Goal: Information Seeking & Learning: Learn about a topic

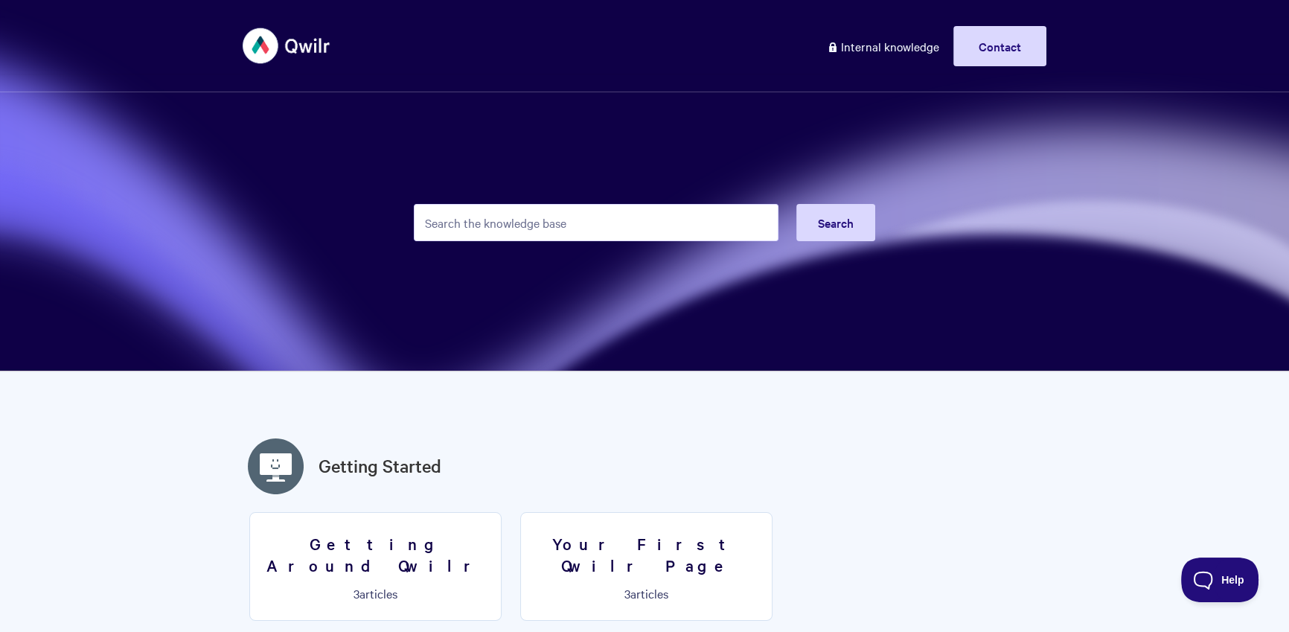
click at [556, 204] on form "Search" at bounding box center [644, 222] width 461 height 73
click at [556, 204] on input "Search the knowledge base" at bounding box center [596, 222] width 365 height 37
click at [550, 212] on input "Search the knowledge base" at bounding box center [596, 222] width 365 height 37
type input "recurring"
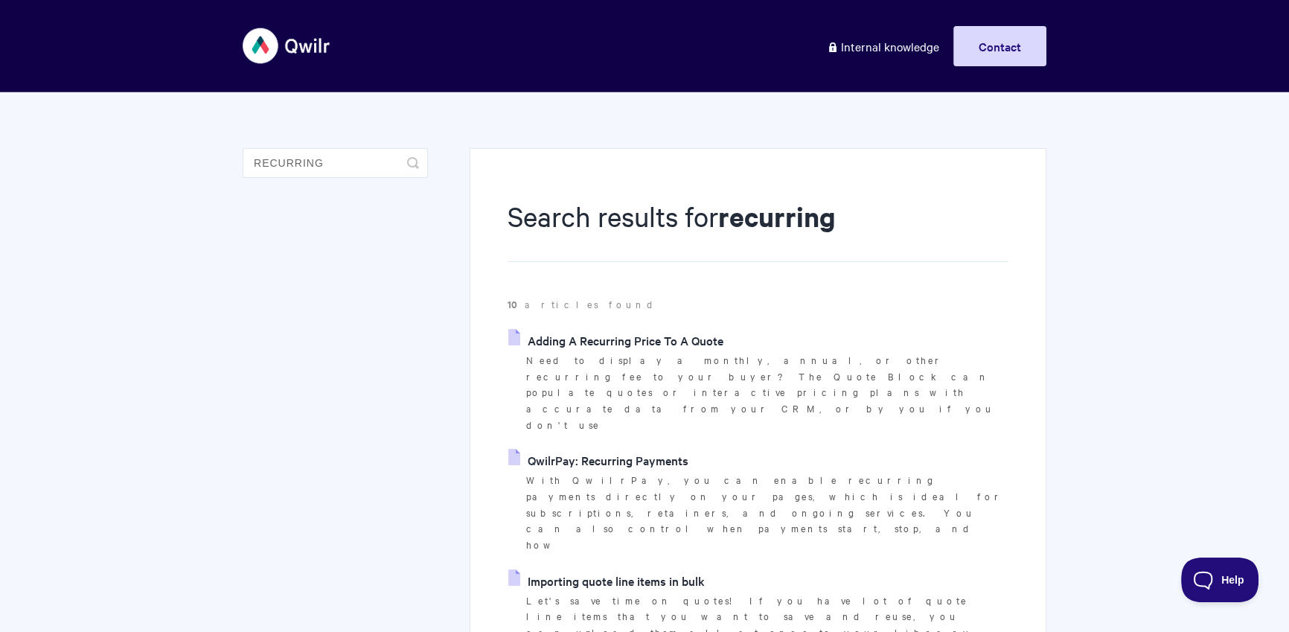
click at [598, 449] on link "QwilrPay: Recurring Payments" at bounding box center [598, 460] width 180 height 22
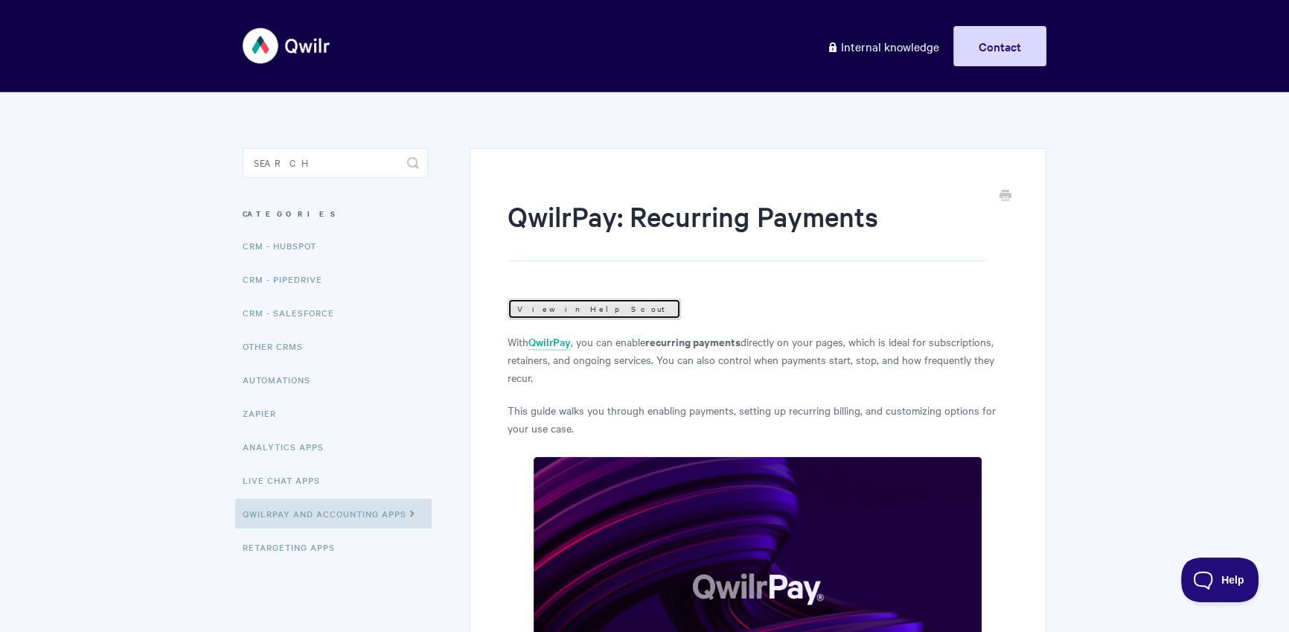
click at [567, 303] on link "View in Help Scout" at bounding box center [594, 308] width 173 height 21
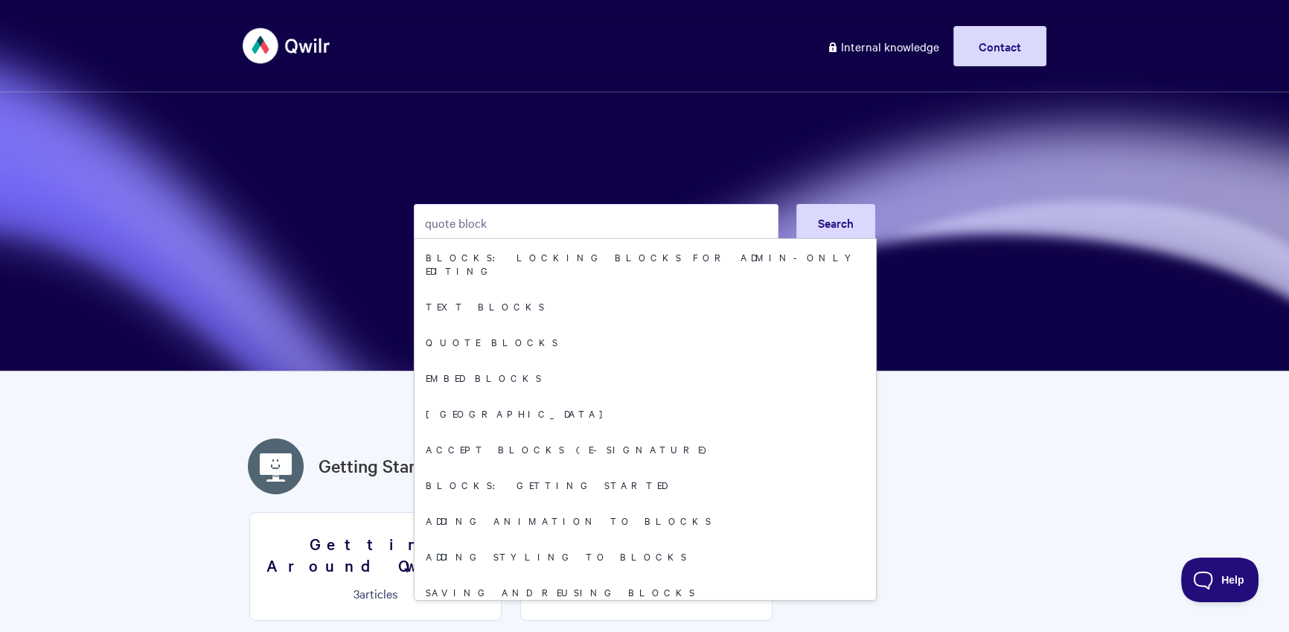
type input "quote block"
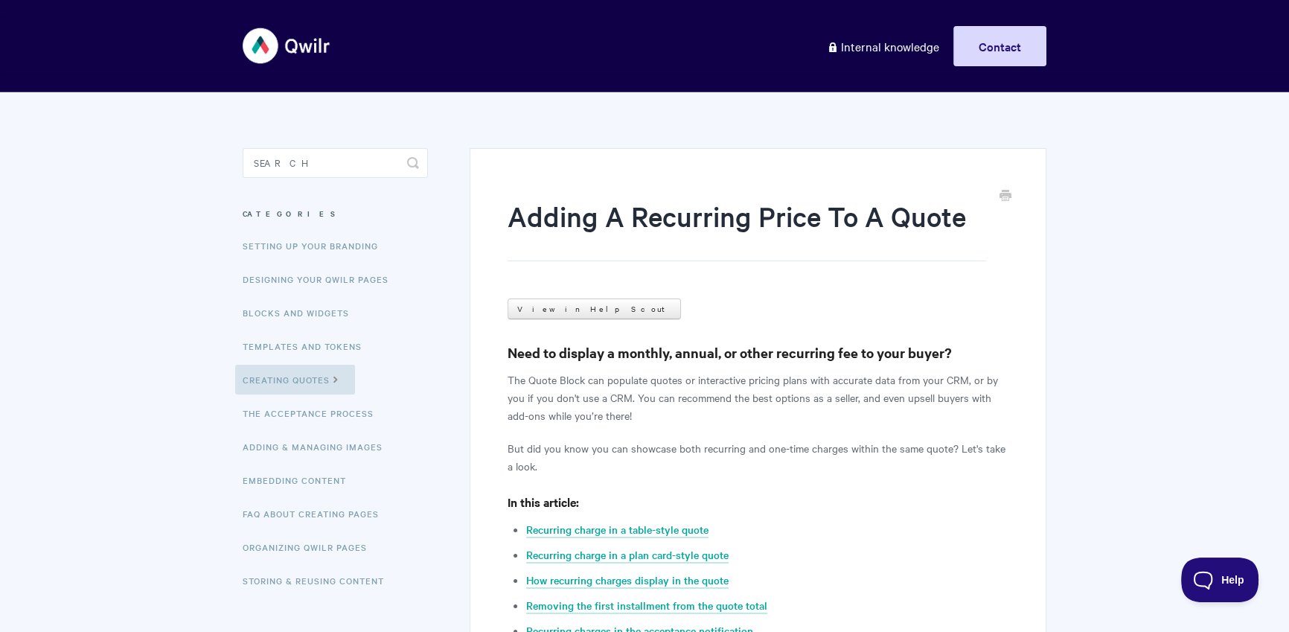
drag, startPoint x: 680, startPoint y: 215, endPoint x: 822, endPoint y: 214, distance: 141.4
click at [822, 214] on h1 "Adding A Recurring Price To A Quote" at bounding box center [747, 229] width 479 height 64
copy h1 "Recurring Price"
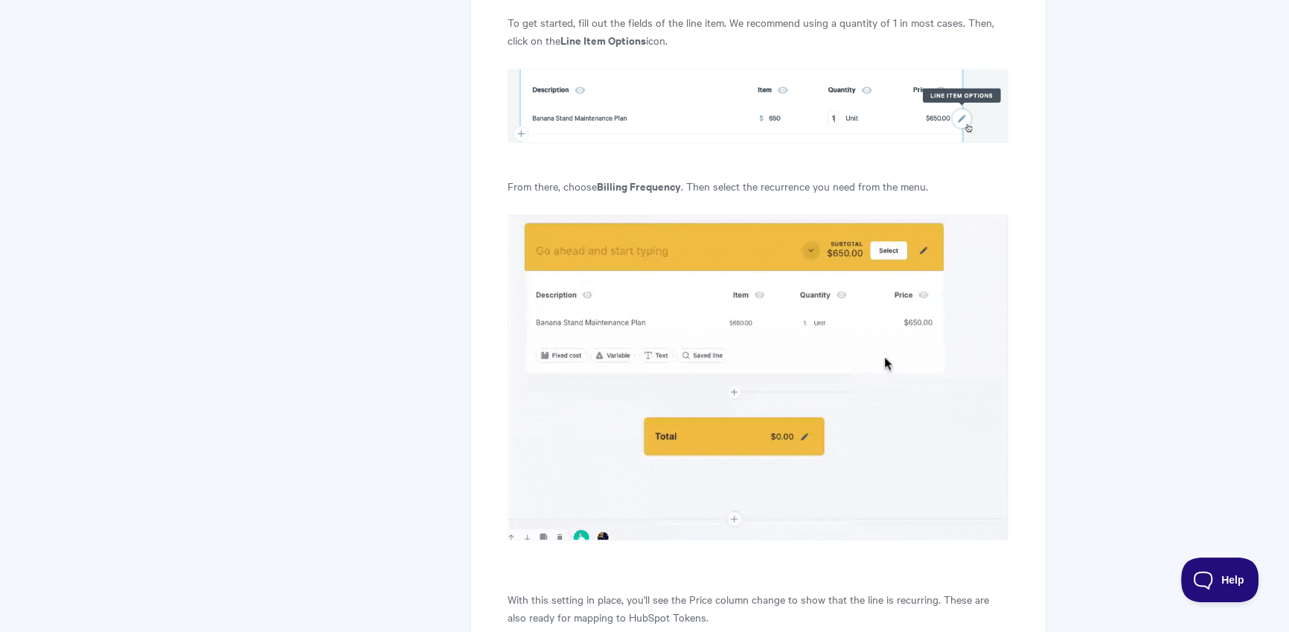
scroll to position [1103, 0]
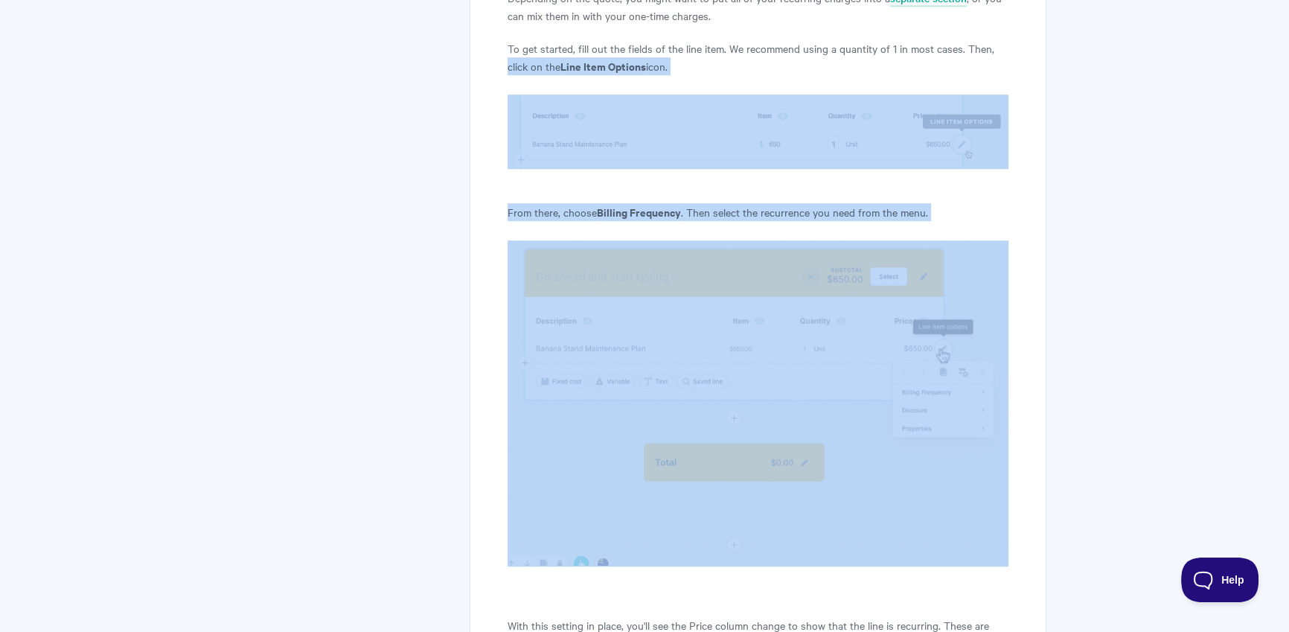
drag, startPoint x: 523, startPoint y: 67, endPoint x: 871, endPoint y: 305, distance: 421.4
copy article "click on the Line Item Options icon. From there, choose Billing Frequency . The…"
click at [782, 372] on img at bounding box center [758, 402] width 501 height 325
click at [980, 378] on img at bounding box center [758, 402] width 501 height 325
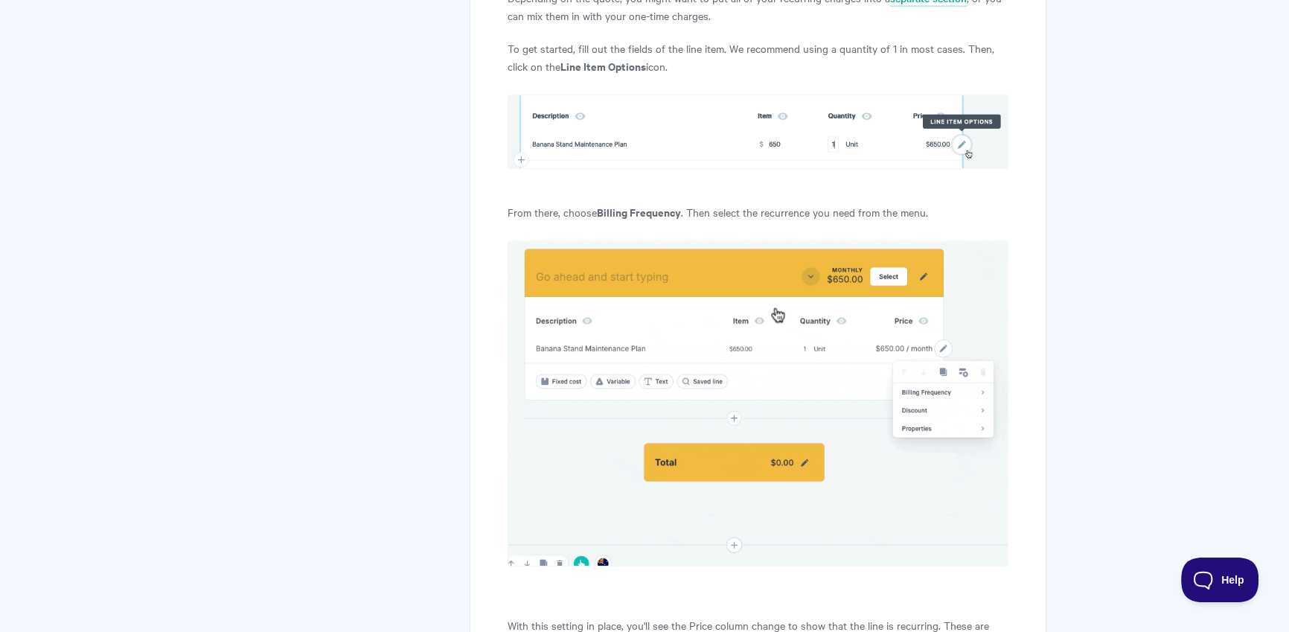
drag, startPoint x: 1049, startPoint y: 307, endPoint x: 1040, endPoint y: 290, distance: 18.7
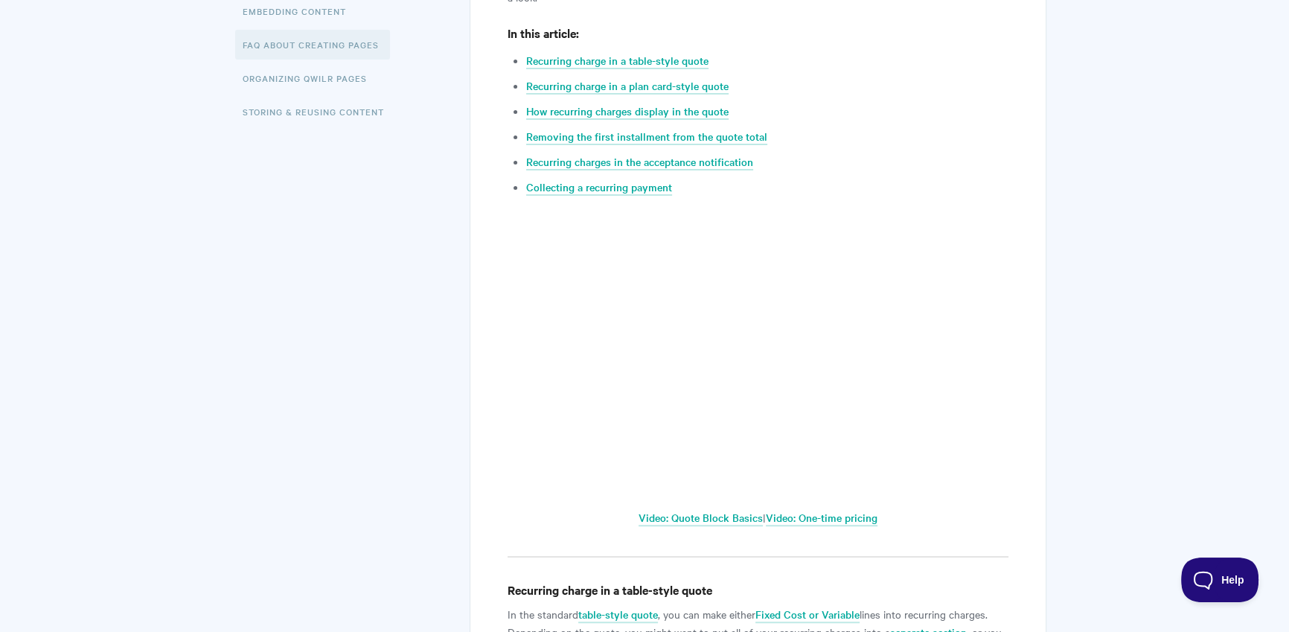
scroll to position [0, 0]
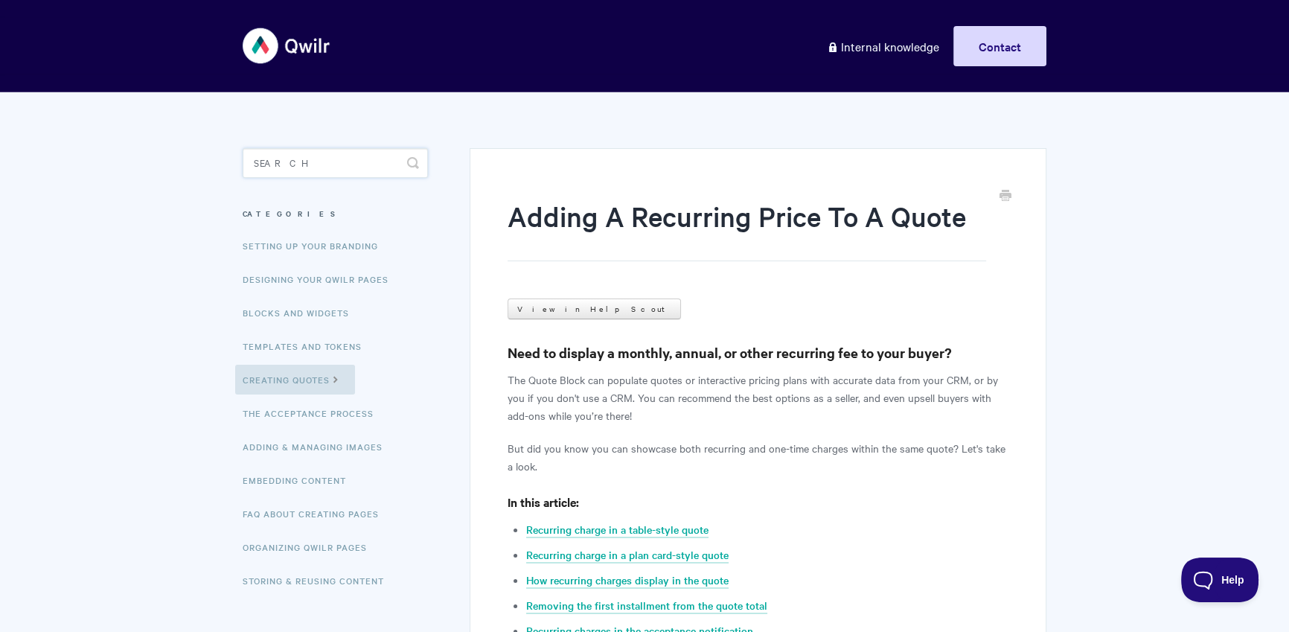
click at [312, 167] on input "Search" at bounding box center [335, 163] width 185 height 30
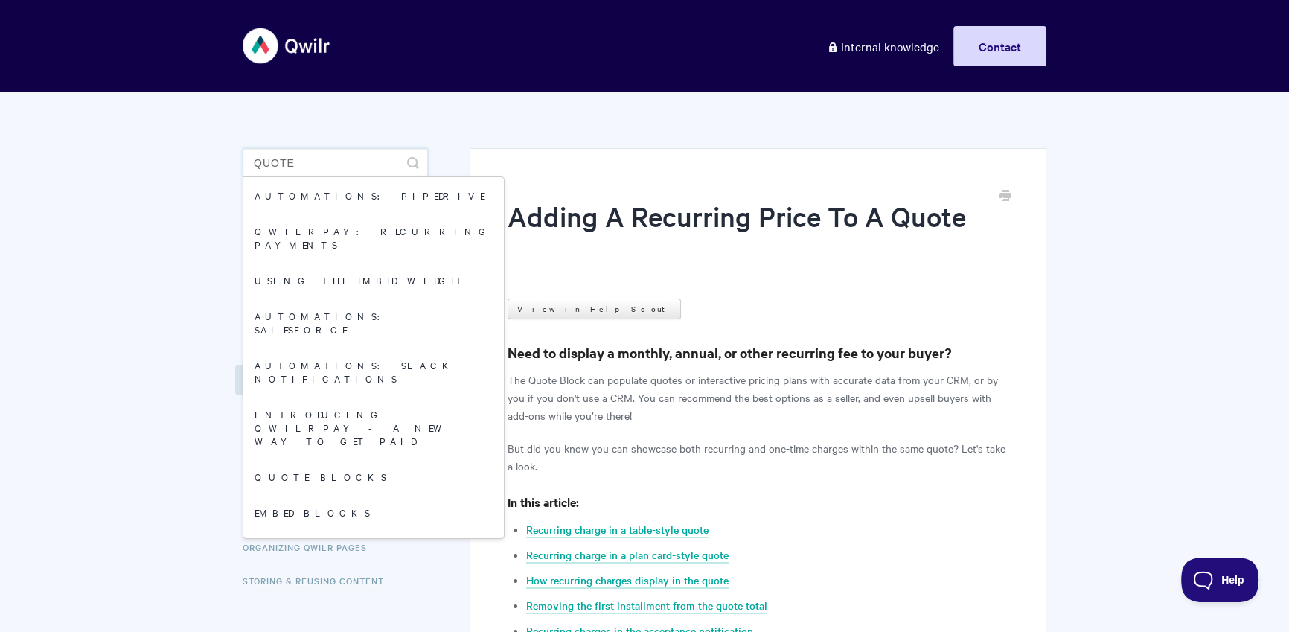
type input "quote"
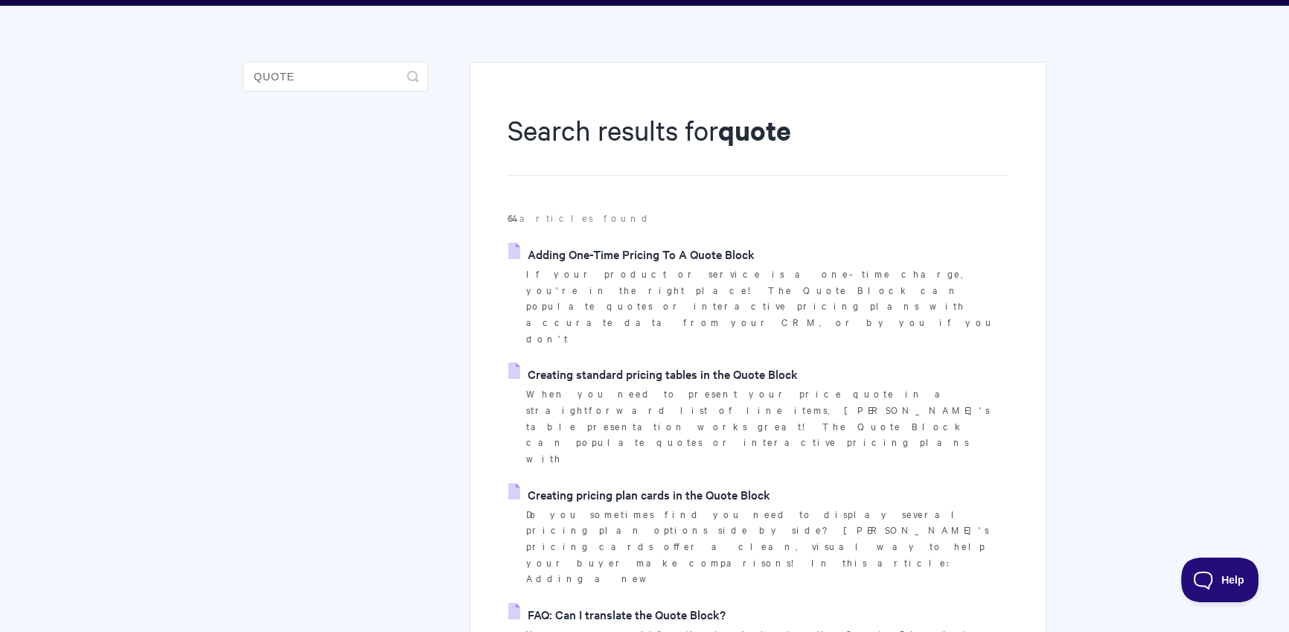
scroll to position [234, 0]
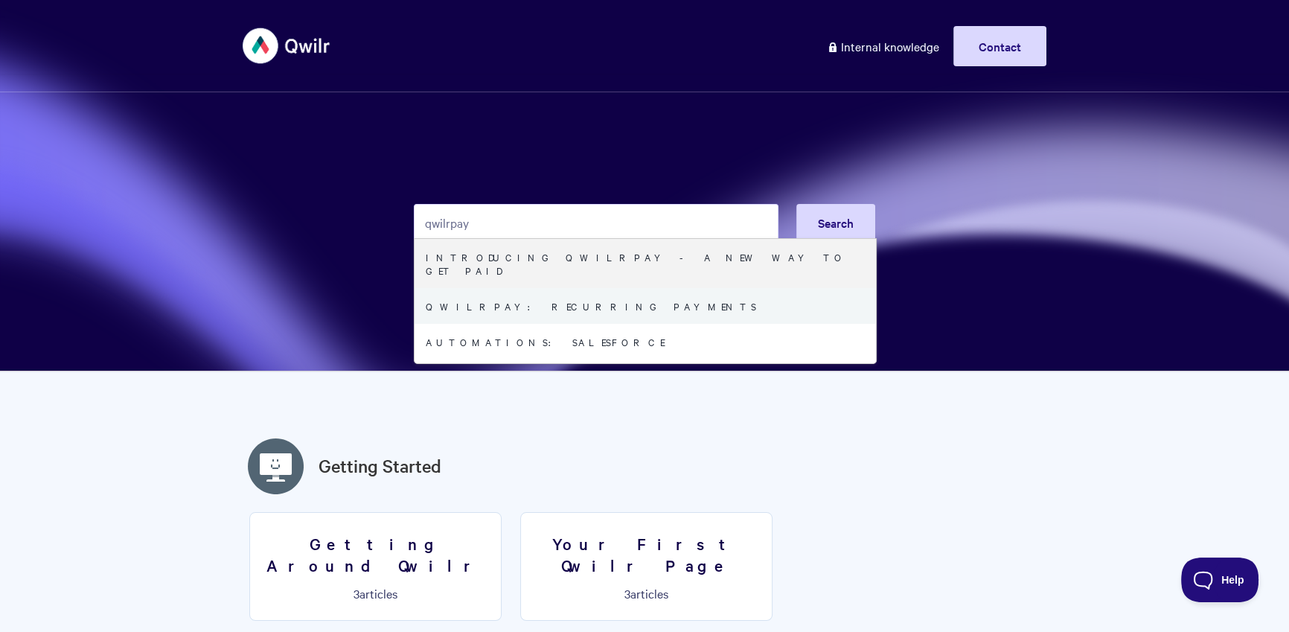
type input "qwilrpay"
click at [576, 288] on link "QwilrPay: Recurring Payments" at bounding box center [645, 306] width 461 height 36
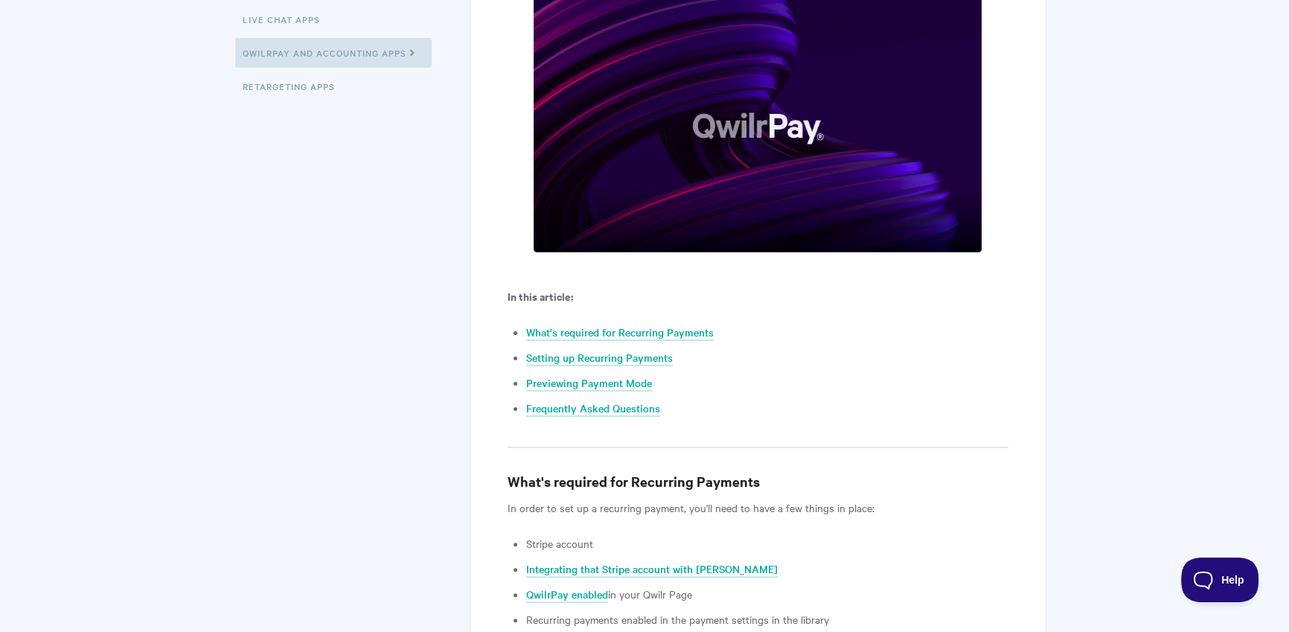
scroll to position [727, 0]
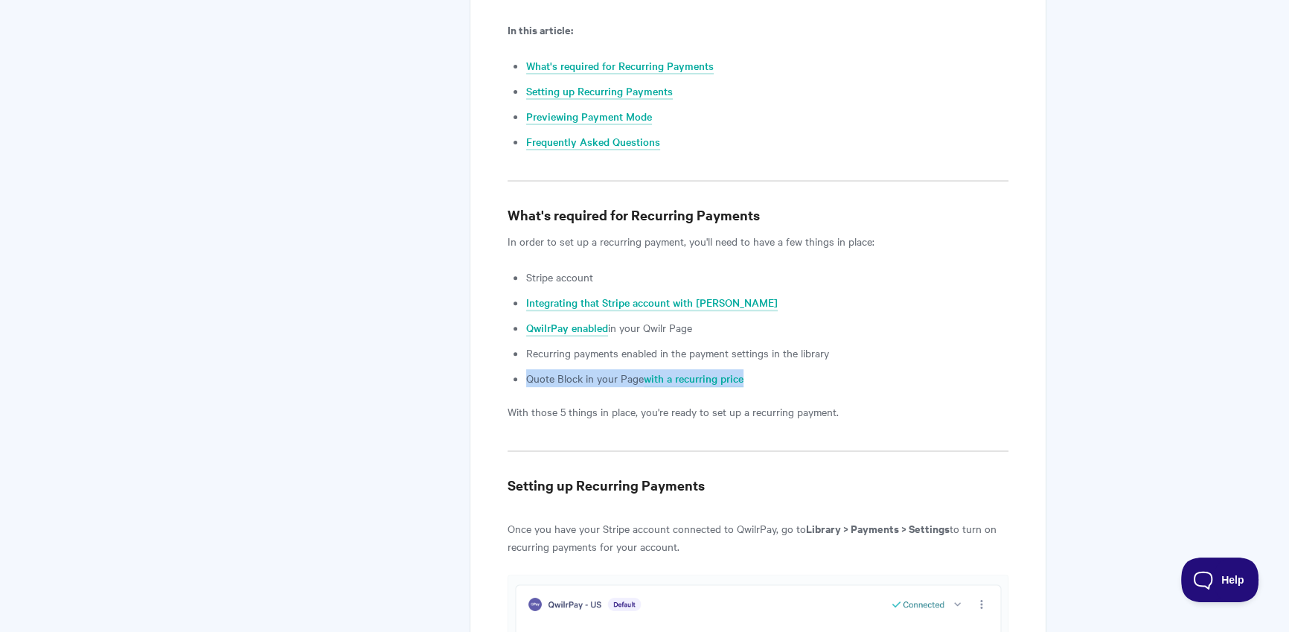
drag, startPoint x: 514, startPoint y: 381, endPoint x: 804, endPoint y: 384, distance: 289.6
click at [804, 384] on li "Quote Block in your Page with a recurring price" at bounding box center [767, 378] width 482 height 18
click at [807, 412] on p "With those 5 things in place, you're ready to set up a recurring payment." at bounding box center [758, 412] width 501 height 18
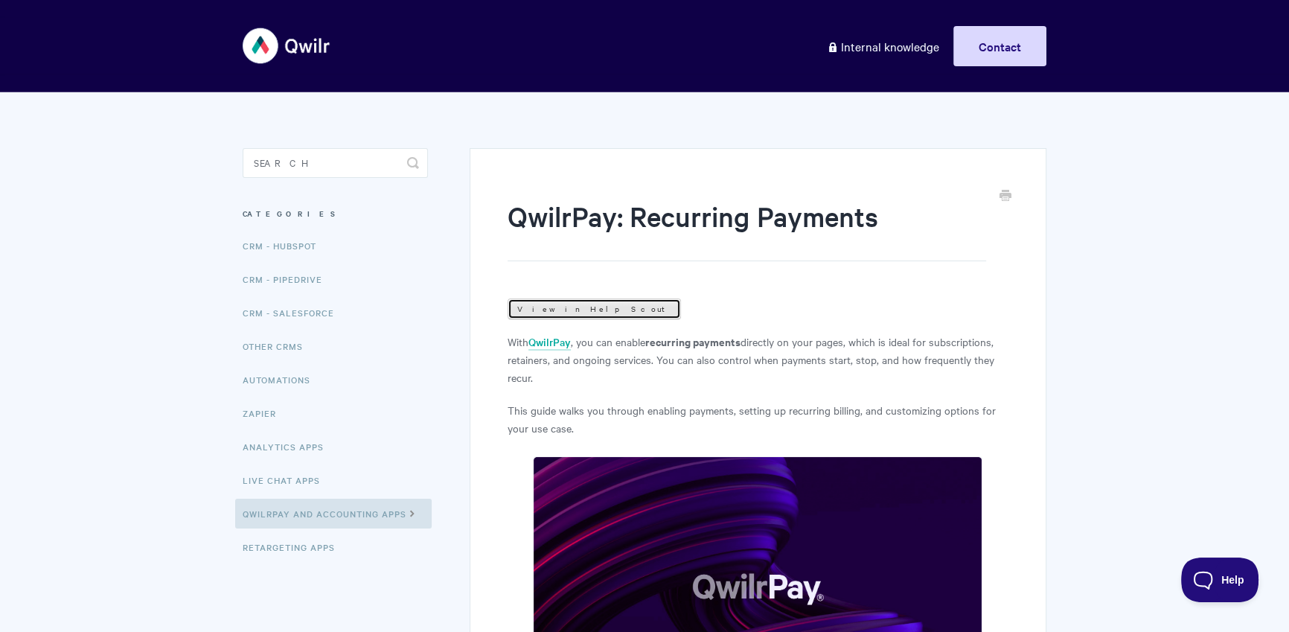
click at [550, 311] on link "View in Help Scout" at bounding box center [594, 308] width 173 height 21
click at [349, 166] on input "Search" at bounding box center [335, 163] width 185 height 30
type input "language"
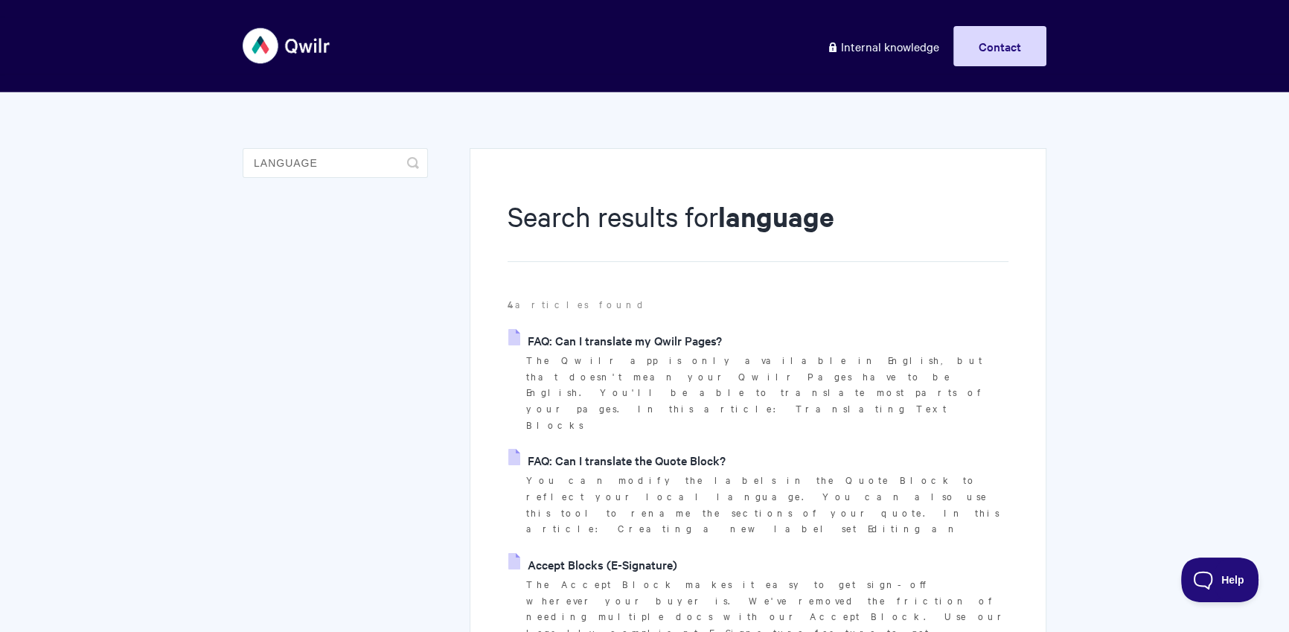
click at [642, 449] on link "FAQ: Can I translate the Quote Block?" at bounding box center [616, 460] width 217 height 22
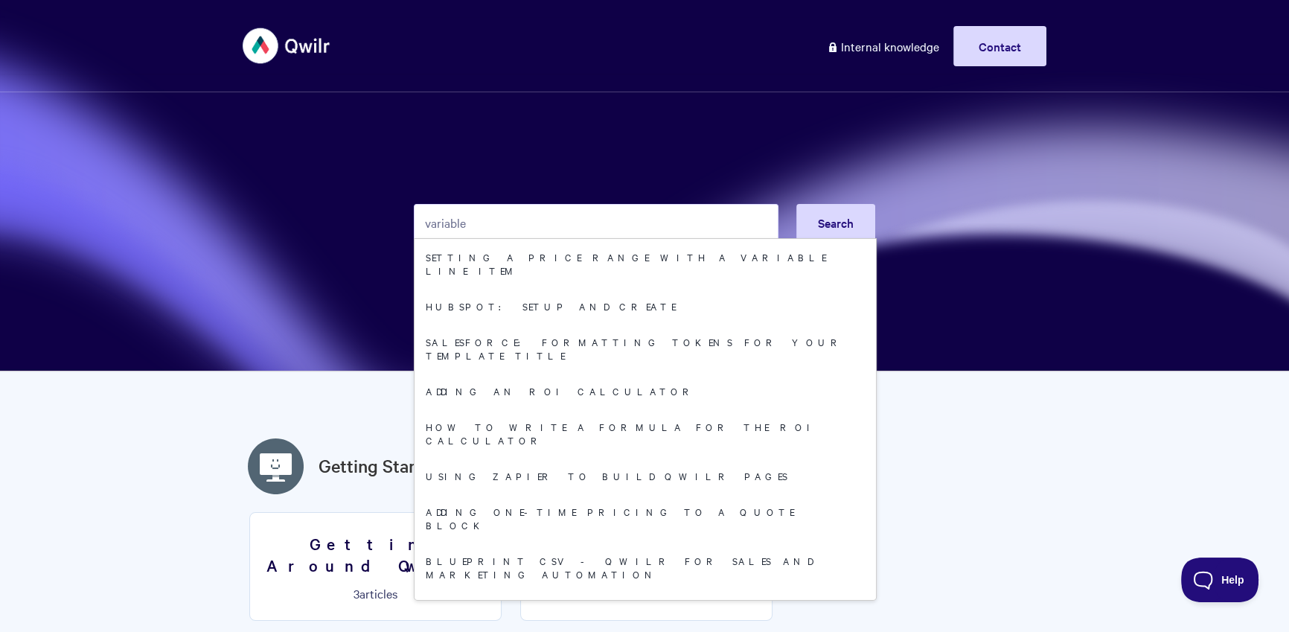
type input "variable"
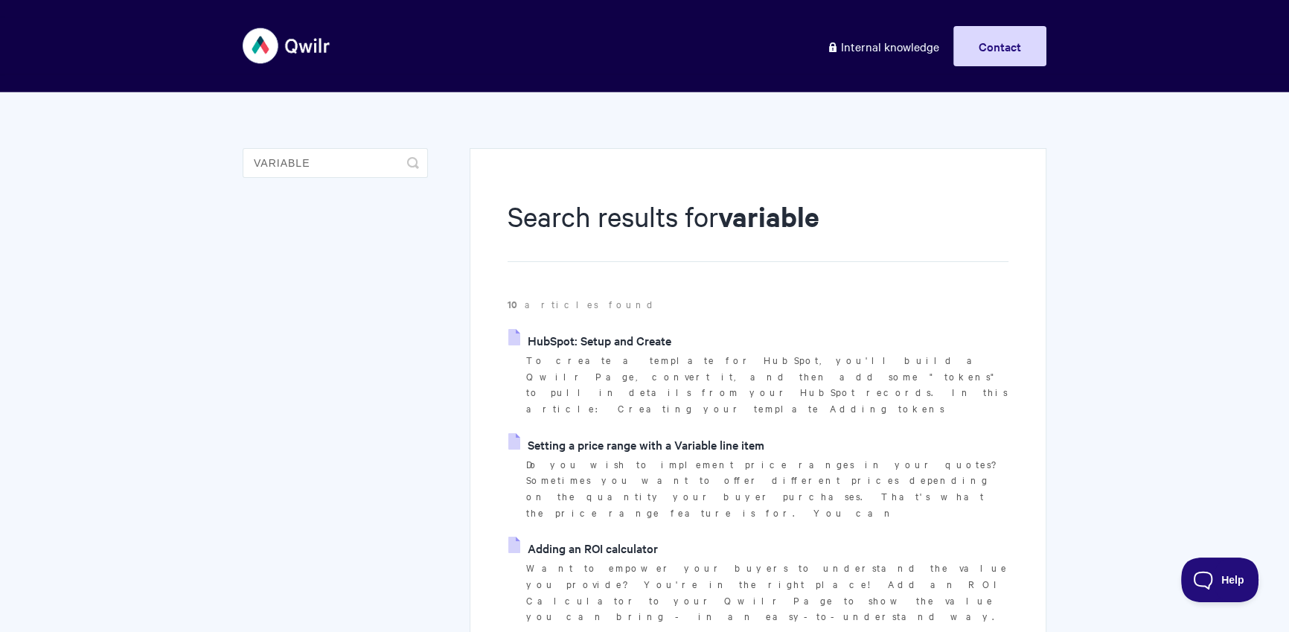
click at [632, 433] on link "Setting a price range with a Variable line item" at bounding box center [636, 444] width 256 height 22
click at [633, 433] on link "Setting a price range with a Variable line item" at bounding box center [636, 444] width 256 height 22
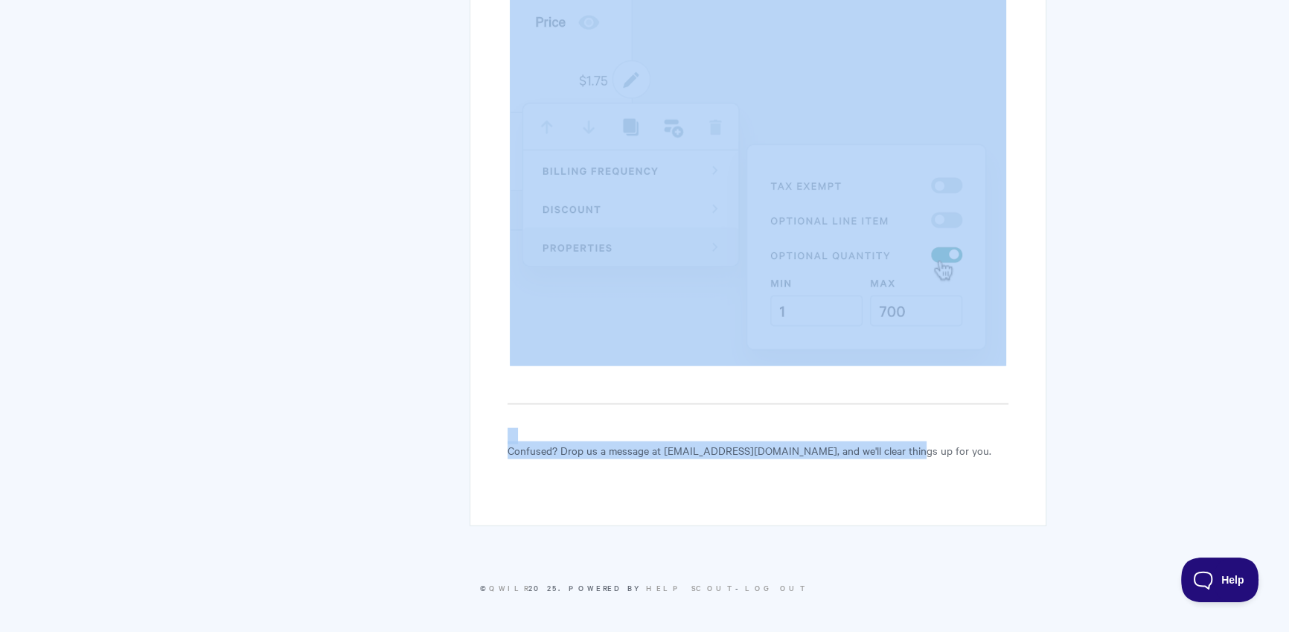
scroll to position [4463, 0]
drag, startPoint x: 513, startPoint y: 375, endPoint x: 680, endPoint y: 504, distance: 210.7
copy article "Do you wish to implement price ranges in your quotes? Sometimes you want to off…"
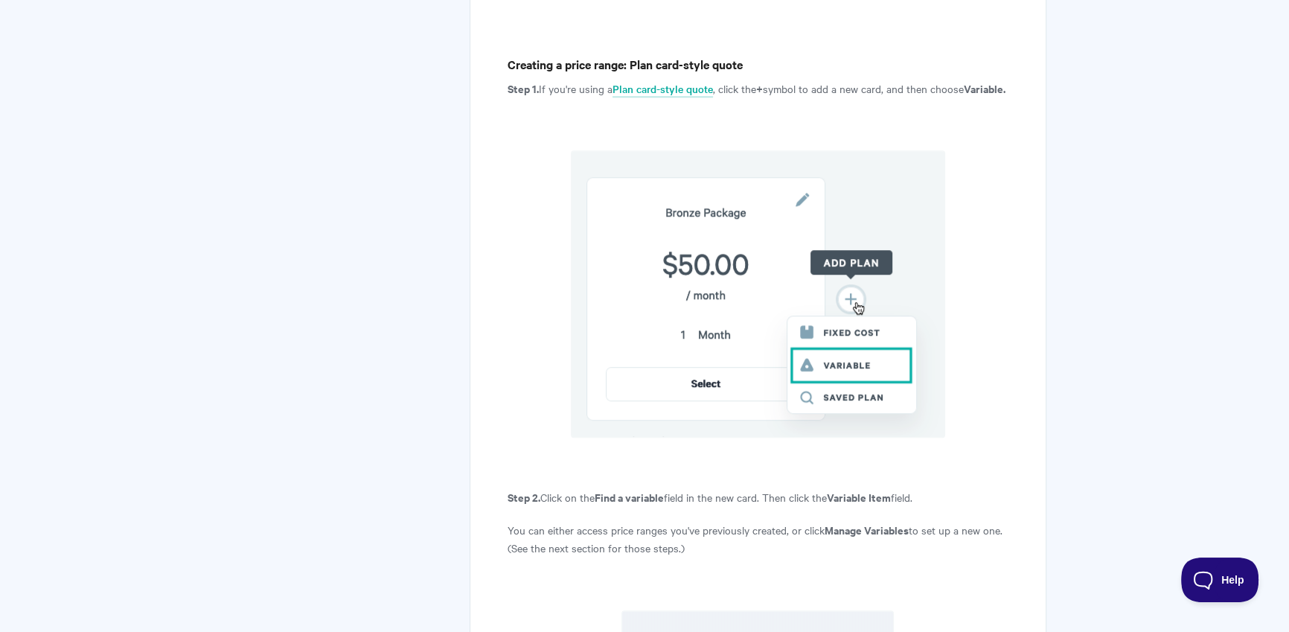
scroll to position [1306, 0]
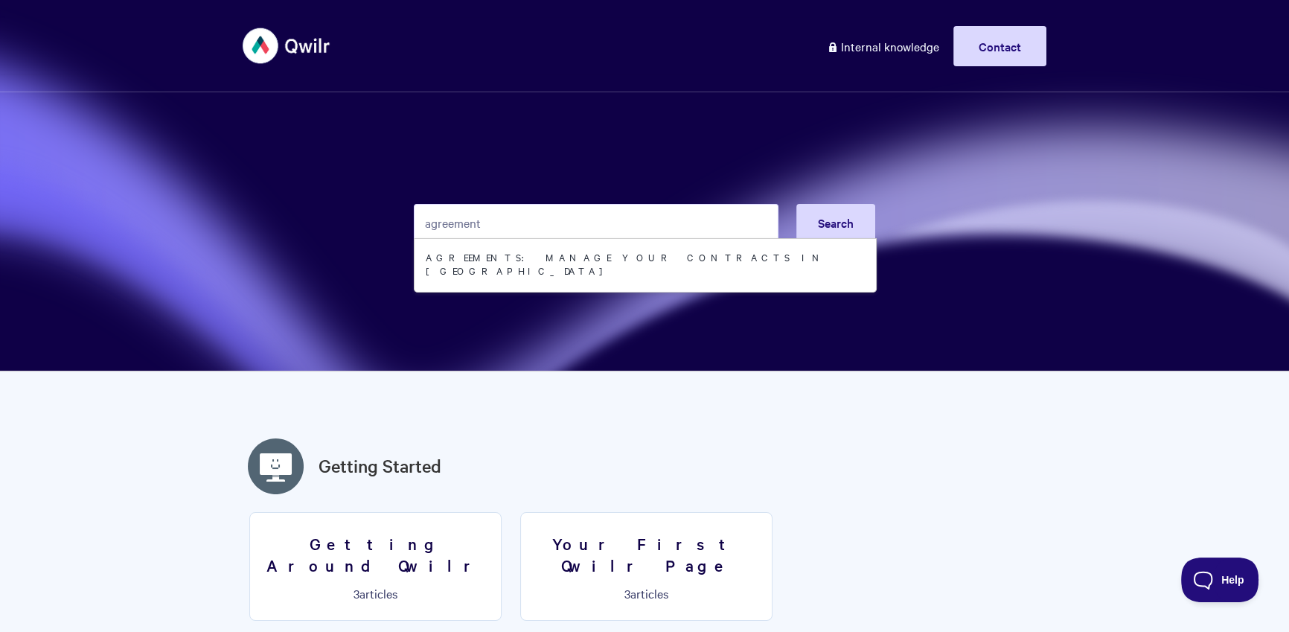
type input "agreement"
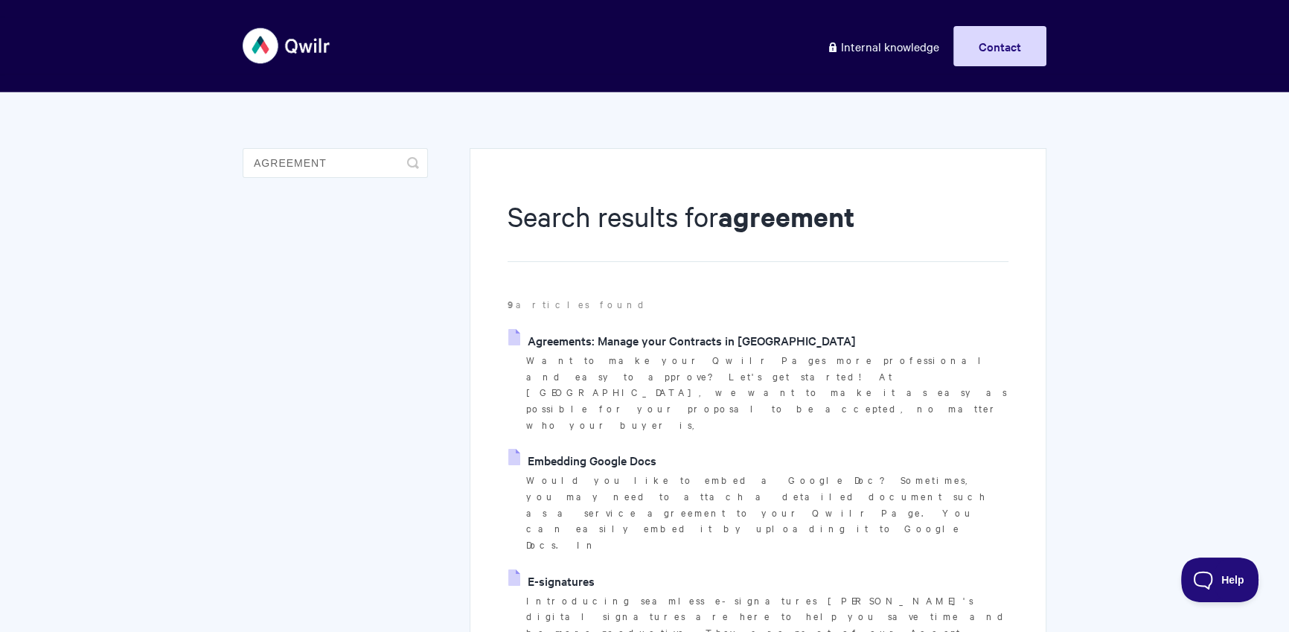
click at [619, 339] on link "Agreements: Manage your Contracts in [GEOGRAPHIC_DATA]" at bounding box center [682, 340] width 348 height 22
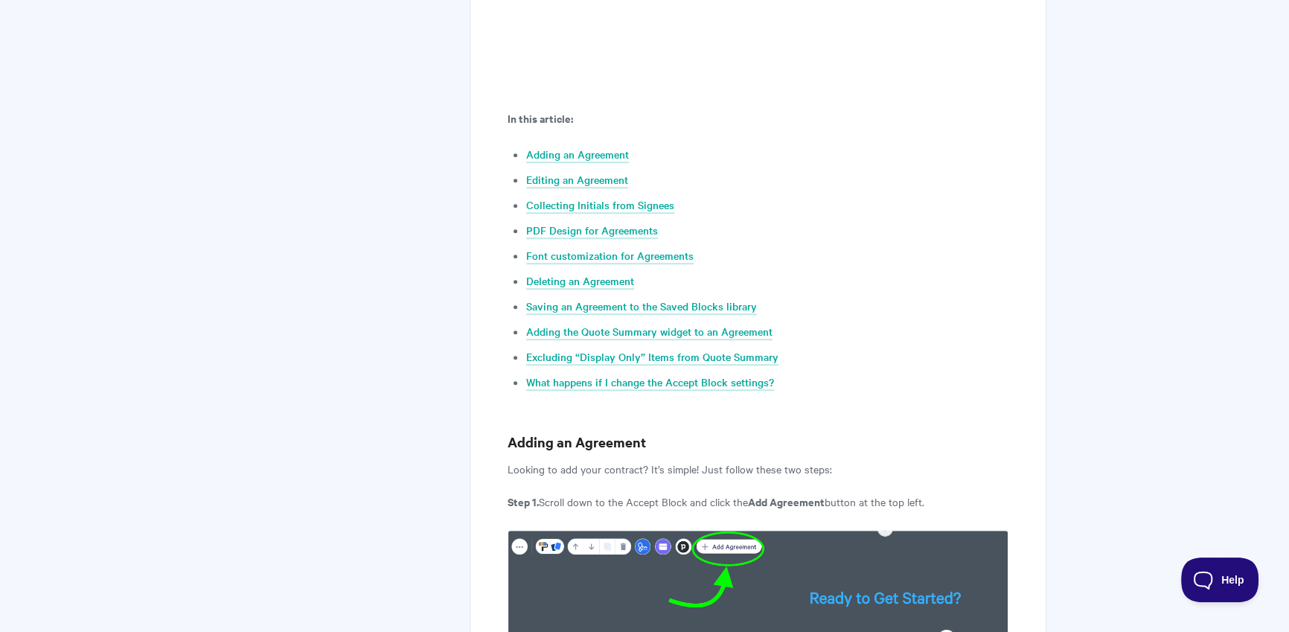
scroll to position [212, 0]
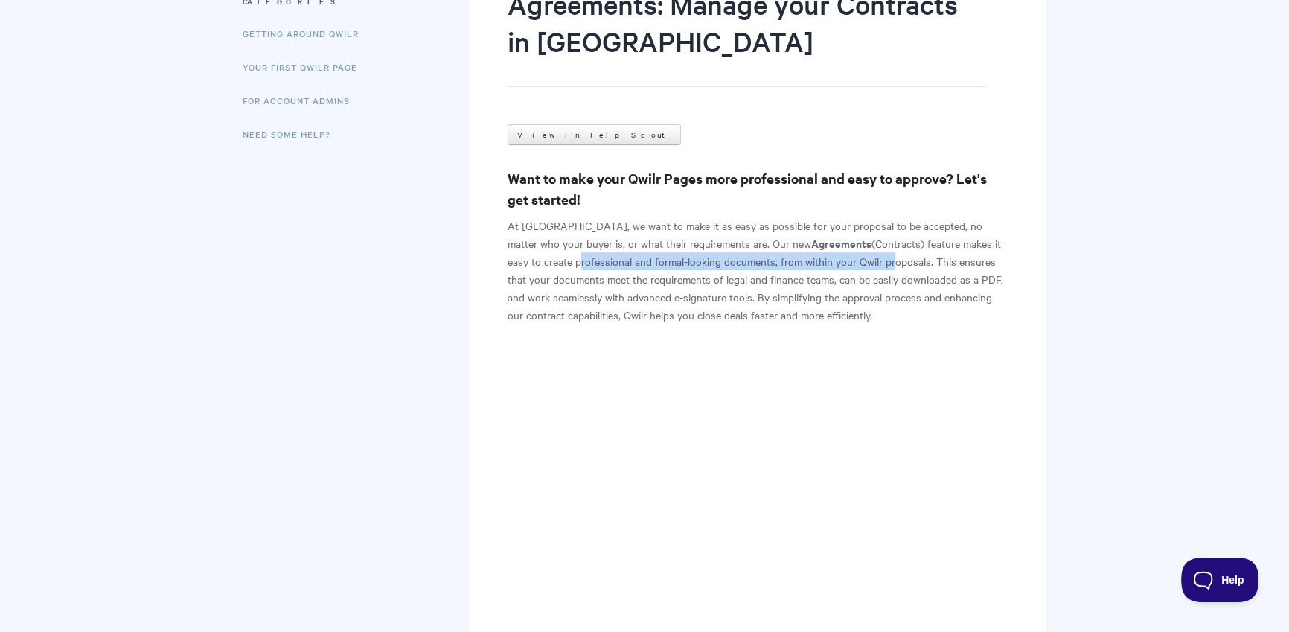
drag, startPoint x: 508, startPoint y: 266, endPoint x: 820, endPoint y: 259, distance: 312.0
click at [820, 259] on p "At [GEOGRAPHIC_DATA], we want to make it as easy as possible for your proposal …" at bounding box center [758, 270] width 501 height 107
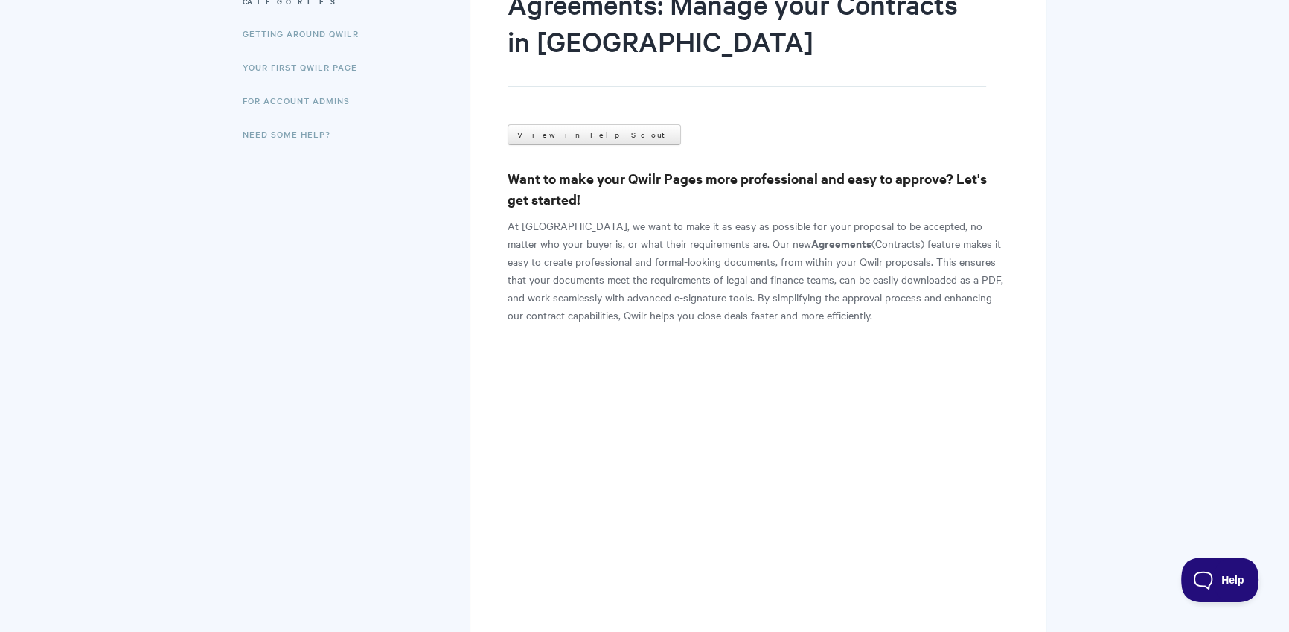
click at [885, 256] on p "At [GEOGRAPHIC_DATA], we want to make it as easy as possible for your proposal …" at bounding box center [758, 270] width 501 height 107
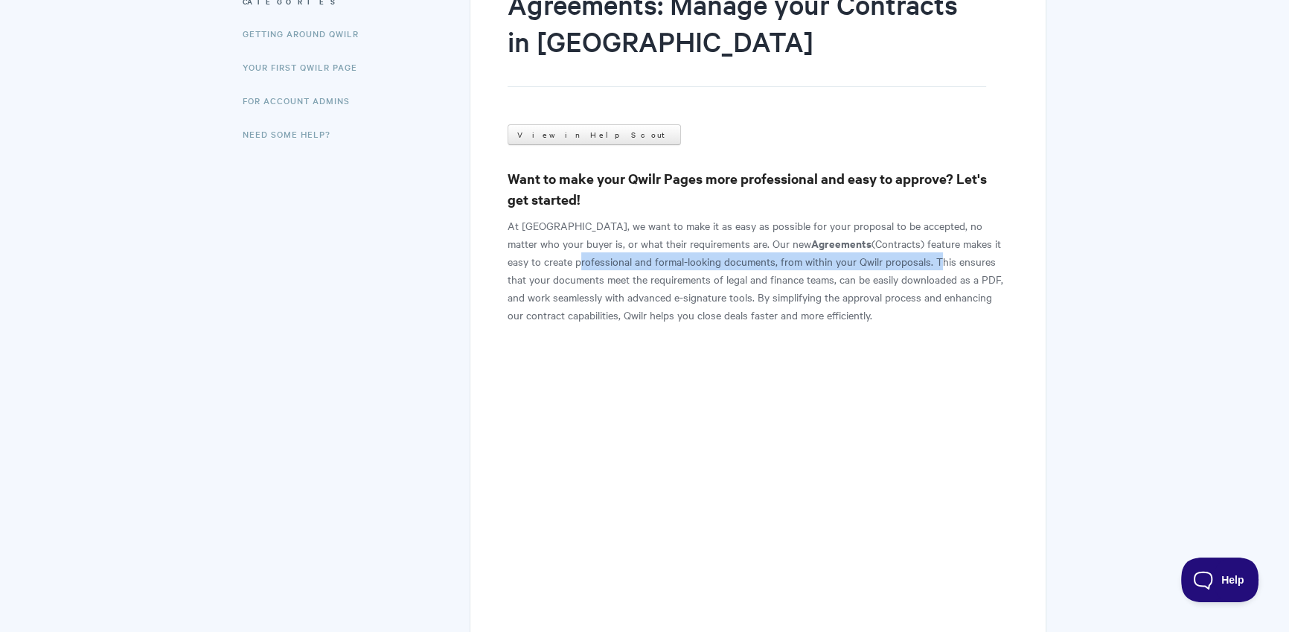
drag, startPoint x: 508, startPoint y: 266, endPoint x: 866, endPoint y: 258, distance: 358.1
click at [866, 258] on p "At [GEOGRAPHIC_DATA], we want to make it as easy as possible for your proposal …" at bounding box center [758, 270] width 501 height 107
copy p "professional and formal-looking documents, from within your Qwilr proposals."
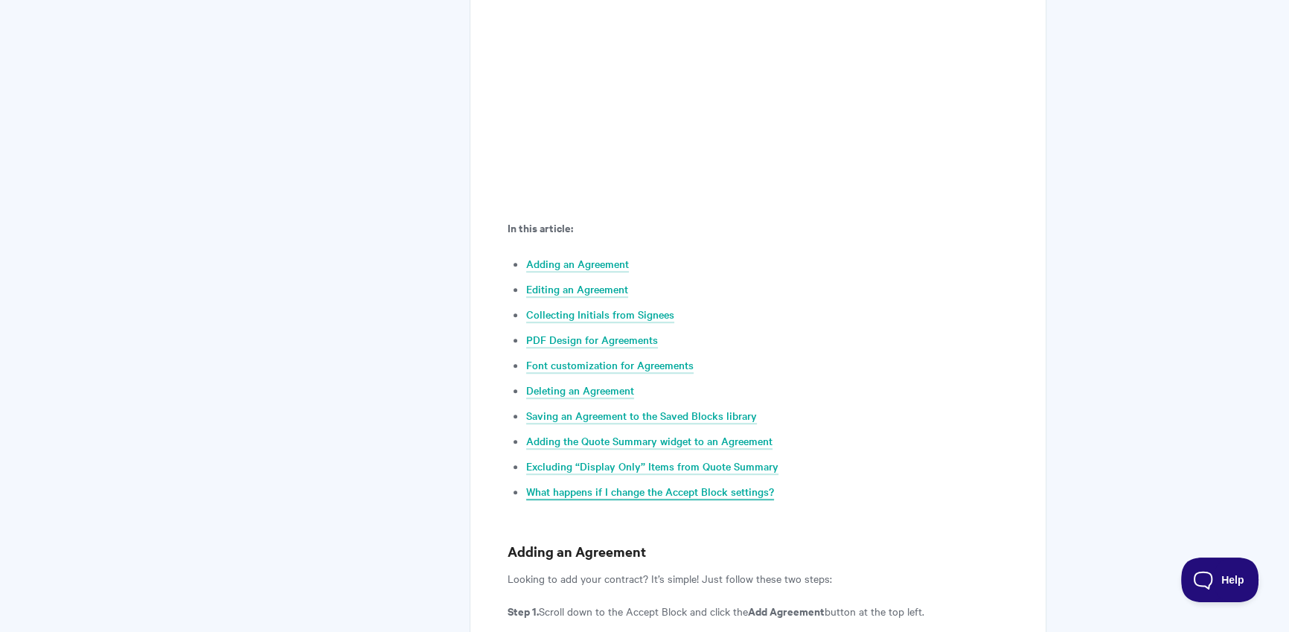
click at [669, 491] on link "What happens if I change the Accept Block settings?" at bounding box center [650, 492] width 248 height 16
